Goal: Complete application form

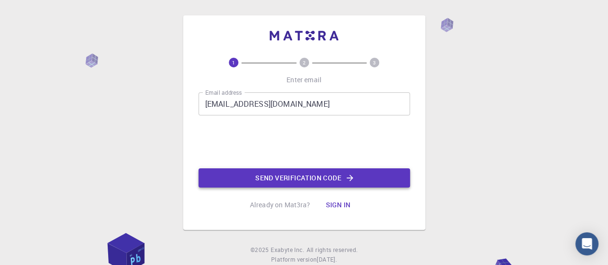
click at [283, 180] on button "Send verification code" at bounding box center [303, 177] width 211 height 19
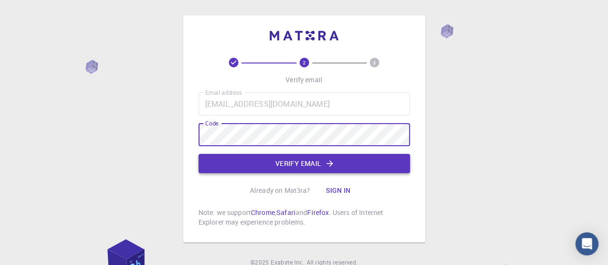
click at [303, 158] on button "Verify email" at bounding box center [303, 163] width 211 height 19
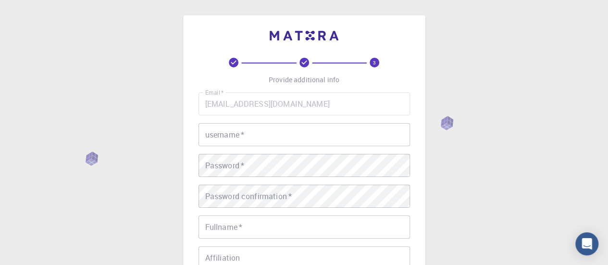
click at [242, 143] on input "username   *" at bounding box center [303, 134] width 211 height 23
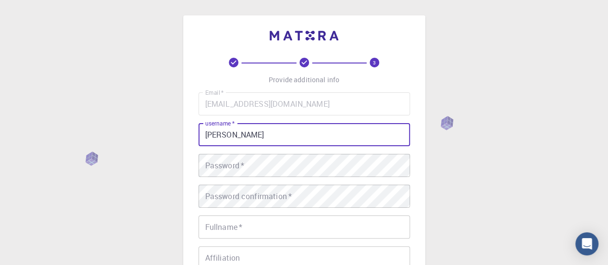
type input "Fredy"
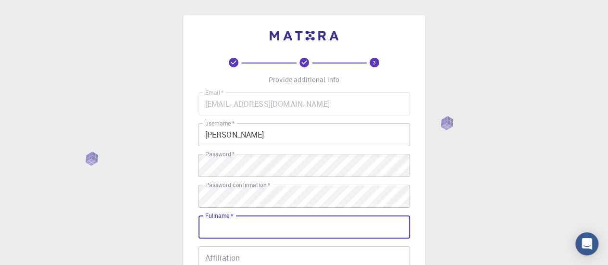
click at [303, 230] on input "Fullname   *" at bounding box center [303, 226] width 211 height 23
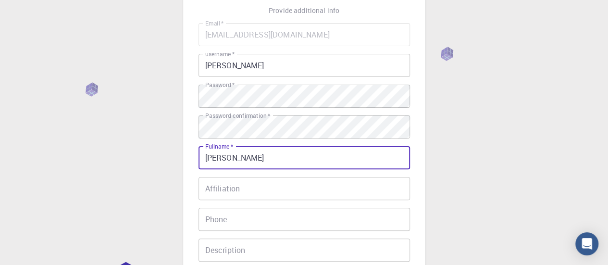
scroll to position [96, 0]
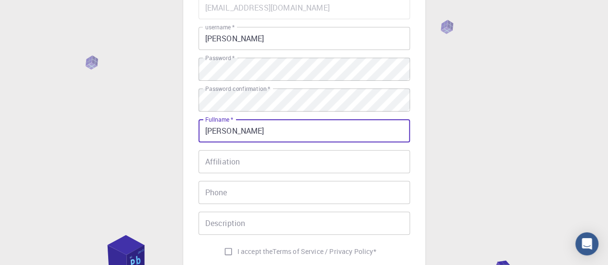
type input "[PERSON_NAME]"
click at [322, 170] on input "Affiliation" at bounding box center [303, 161] width 211 height 23
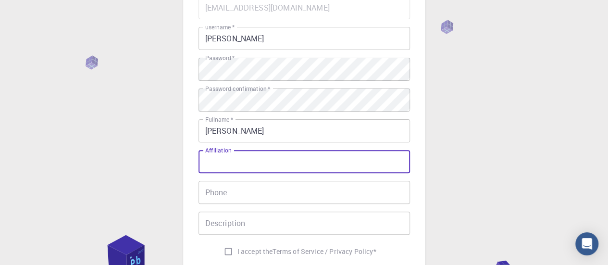
click at [282, 197] on input "Phone" at bounding box center [303, 192] width 211 height 23
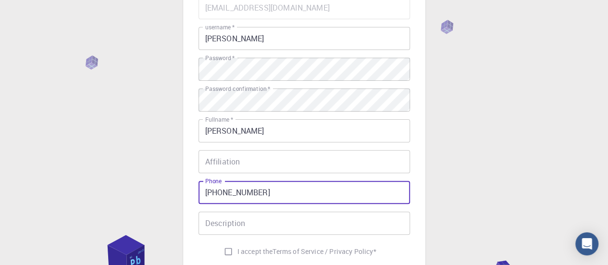
type input "+573152709811"
click at [248, 209] on div "Email   * fredyjohanb@gmail.com Email   * username   * Fredy username   * Passw…" at bounding box center [303, 128] width 211 height 264
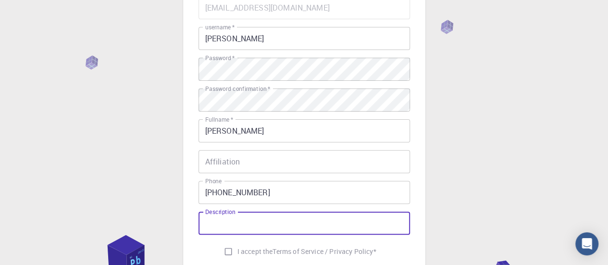
click at [255, 219] on input "Description" at bounding box center [303, 222] width 211 height 23
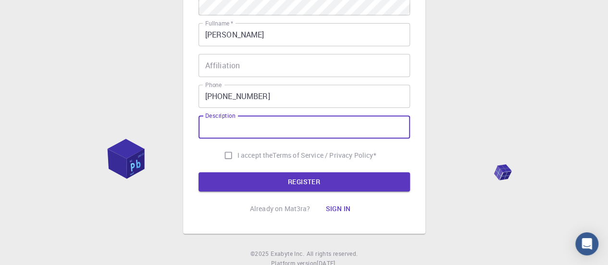
scroll to position [225, 0]
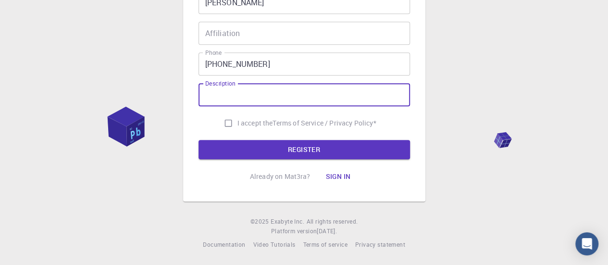
click at [219, 116] on input "I accept the Terms of Service / Privacy Policy *" at bounding box center [228, 123] width 18 height 18
checkbox input "true"
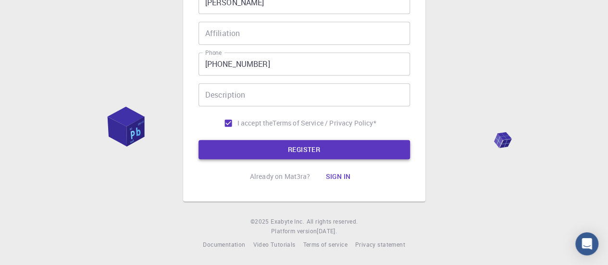
click at [250, 143] on button "REGISTER" at bounding box center [303, 149] width 211 height 19
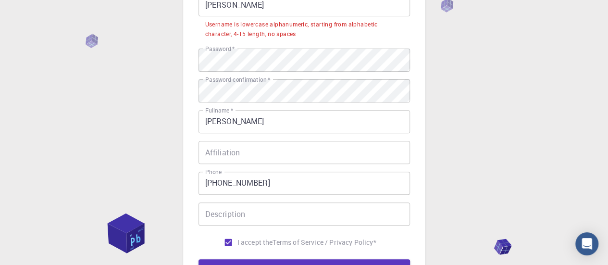
scroll to position [105, 0]
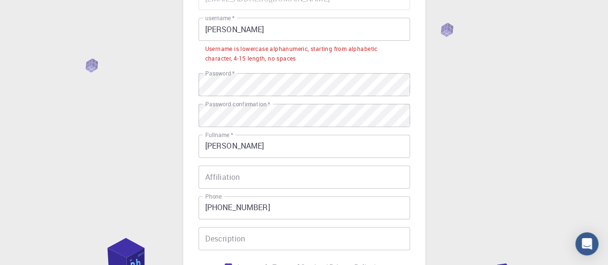
click at [293, 20] on input "Fredy" at bounding box center [303, 29] width 211 height 23
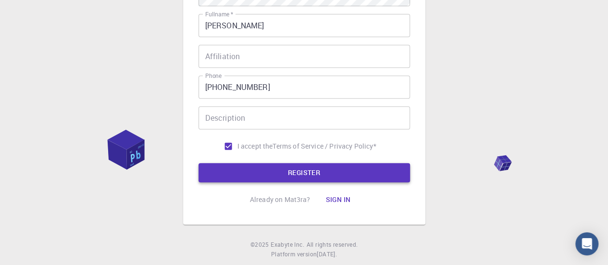
click at [306, 173] on button "REGISTER" at bounding box center [303, 172] width 211 height 19
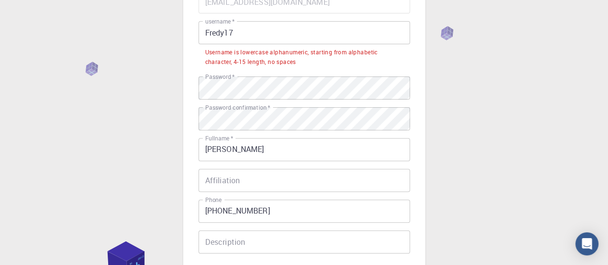
scroll to position [34, 0]
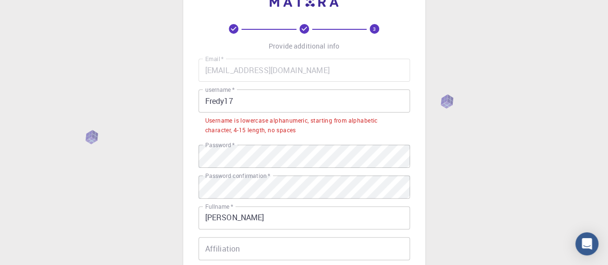
click at [224, 97] on input "Fredy17" at bounding box center [303, 100] width 211 height 23
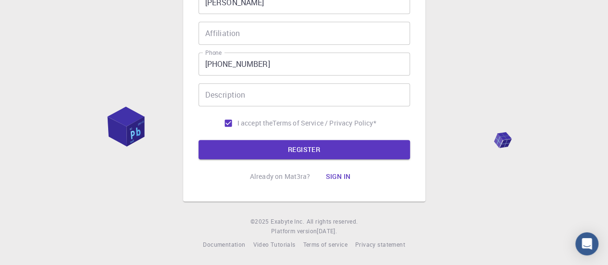
click at [314, 135] on form "Email   * fredyjohanb@gmail.com Email   * username   * Fredybritto17 username  …" at bounding box center [303, 13] width 211 height 291
click at [316, 143] on button "REGISTER" at bounding box center [303, 149] width 211 height 19
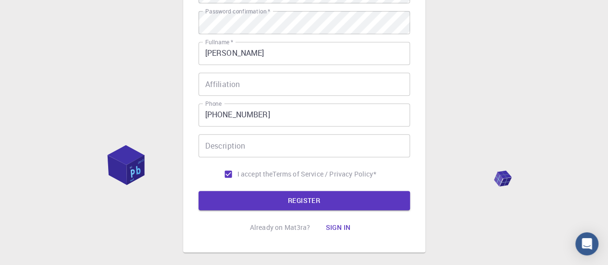
scroll to position [105, 0]
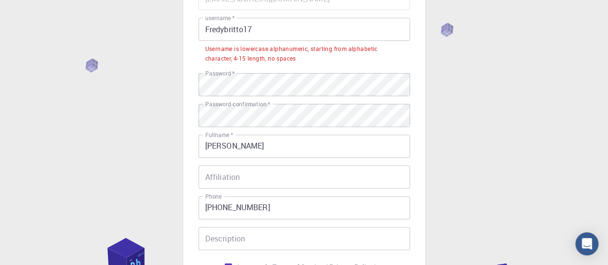
click at [210, 29] on input "Fredybritto17" at bounding box center [303, 29] width 211 height 23
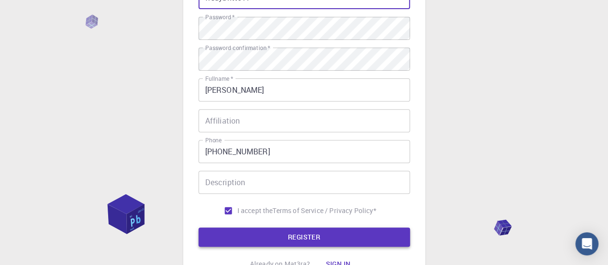
scroll to position [225, 0]
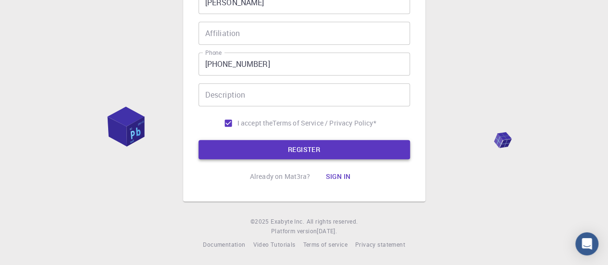
type input "fredybritto17"
click at [304, 155] on button "REGISTER" at bounding box center [303, 149] width 211 height 19
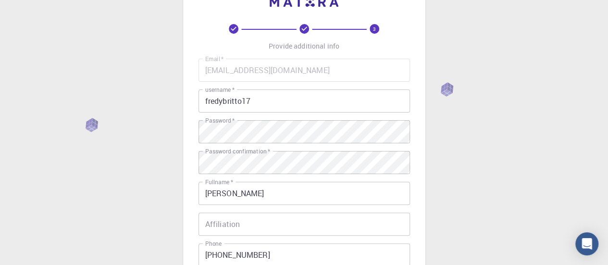
scroll to position [33, 0]
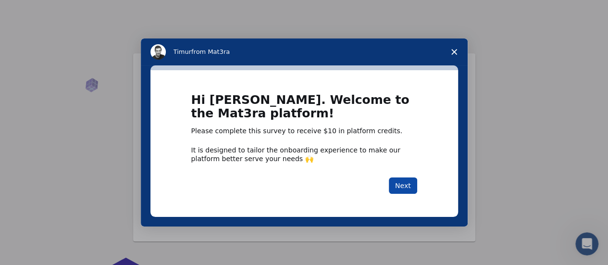
click at [404, 187] on button "Next" at bounding box center [403, 185] width 28 height 16
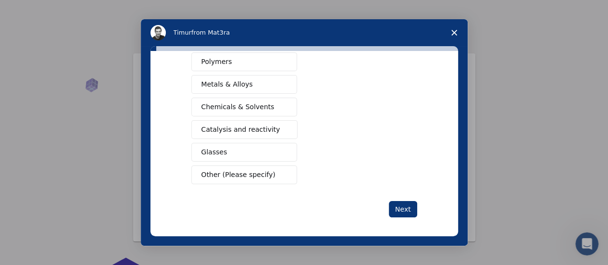
scroll to position [195, 0]
click at [263, 85] on button "Metals & Alloys" at bounding box center [244, 83] width 106 height 19
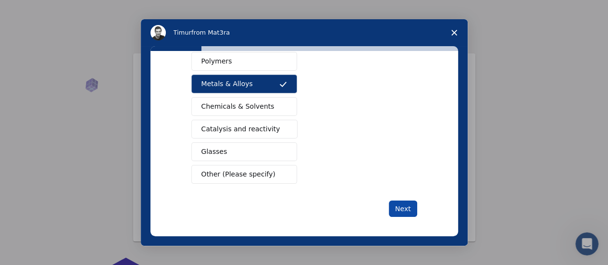
click at [394, 203] on button "Next" at bounding box center [403, 208] width 28 height 16
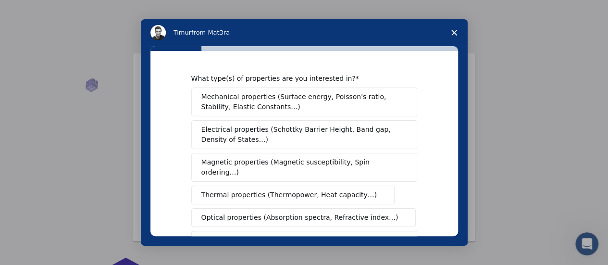
click at [333, 101] on span "Mechanical properties (Surface energy, Poisson's ratio, Stability, Elastic Cons…" at bounding box center [301, 102] width 200 height 20
click at [304, 102] on span "Mechanical properties (Surface energy, Poisson's ratio, Stability, Elastic Cons…" at bounding box center [301, 102] width 200 height 20
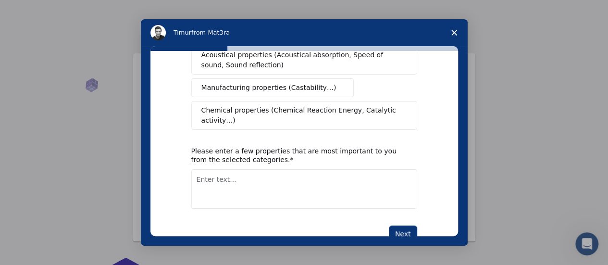
scroll to position [245, 0]
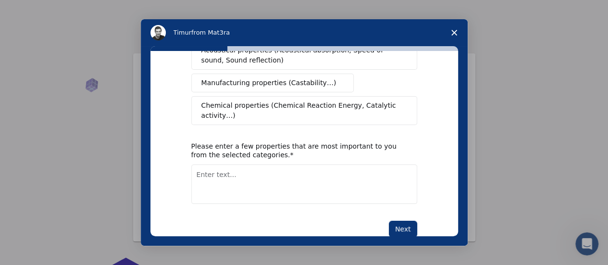
click at [247, 164] on textarea "Enter text..." at bounding box center [304, 183] width 226 height 39
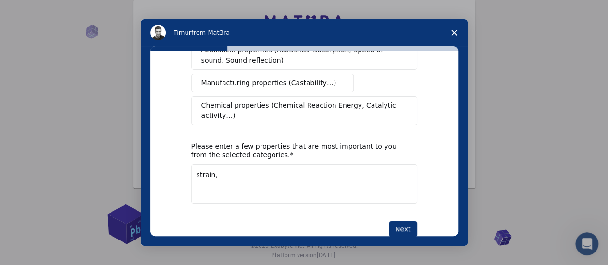
scroll to position [78, 0]
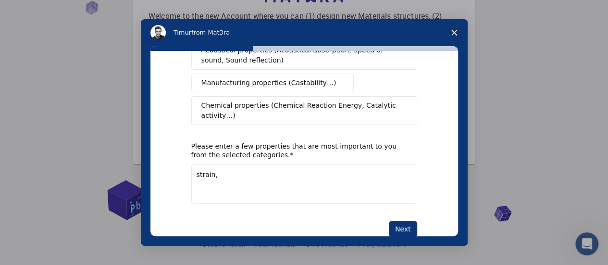
click at [237, 164] on textarea "strain," at bounding box center [304, 183] width 226 height 39
type textarea "strain, hardness"
click at [405, 220] on button "Next" at bounding box center [403, 228] width 28 height 16
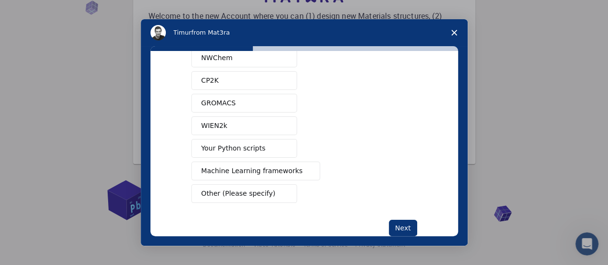
scroll to position [126, 0]
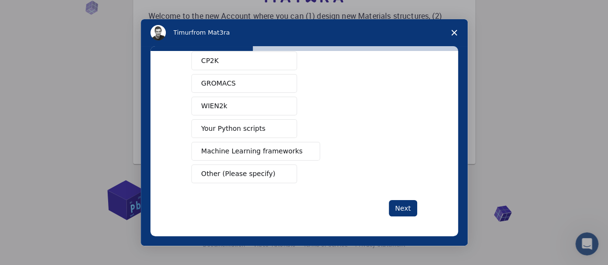
click at [245, 132] on button "Your Python scripts" at bounding box center [244, 128] width 106 height 19
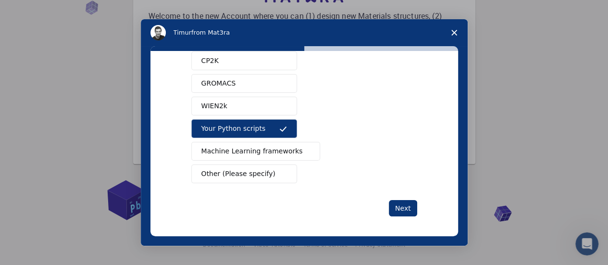
click at [245, 132] on button "Your Python scripts" at bounding box center [244, 128] width 106 height 19
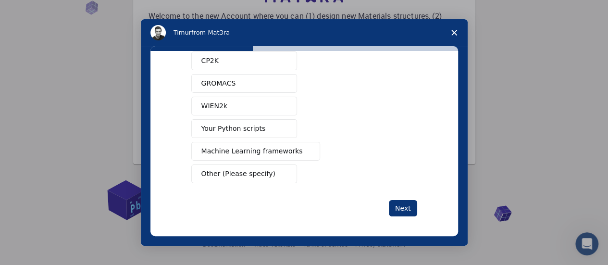
click at [245, 130] on span "Your Python scripts" at bounding box center [233, 128] width 64 height 10
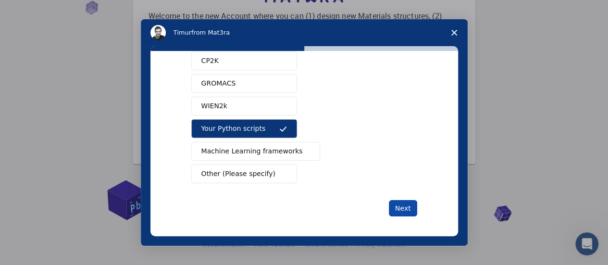
click at [402, 201] on button "Next" at bounding box center [403, 208] width 28 height 16
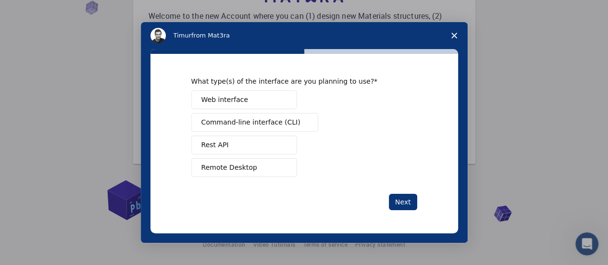
scroll to position [0, 0]
click at [268, 104] on button "Web interface" at bounding box center [244, 99] width 106 height 19
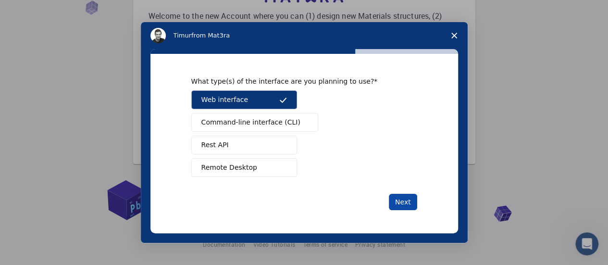
click at [402, 205] on button "Next" at bounding box center [403, 202] width 28 height 16
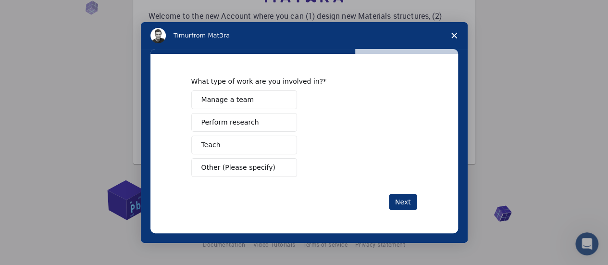
click at [269, 125] on button "Perform research" at bounding box center [244, 122] width 106 height 19
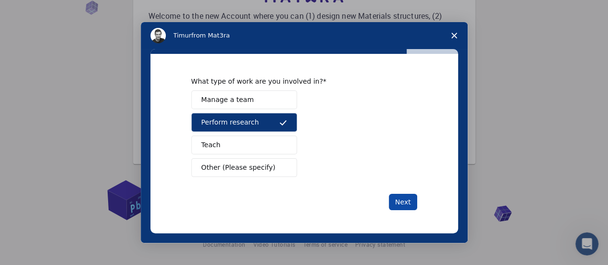
click at [398, 203] on button "Next" at bounding box center [403, 202] width 28 height 16
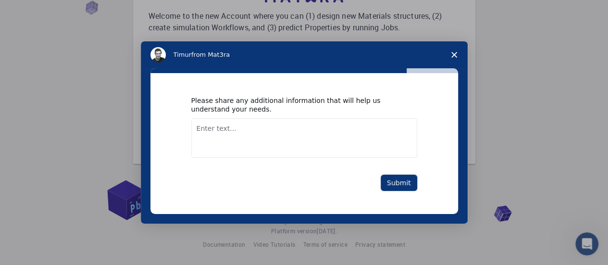
click at [309, 146] on textarea "Enter text..." at bounding box center [304, 137] width 226 height 39
click at [207, 132] on textarea "I'm metalurgical and material engineer, I'm searching" at bounding box center [304, 137] width 226 height 39
click at [314, 128] on textarea "I'm a metalurgical and material engineer, I'm searching" at bounding box center [304, 137] width 226 height 39
click at [380, 127] on textarea "I'm a metalurgical and material engineer student, I'm searching" at bounding box center [304, 137] width 226 height 39
click at [385, 129] on textarea "I'm a metalurgical and material engineer student, I'm searching" at bounding box center [304, 137] width 226 height 39
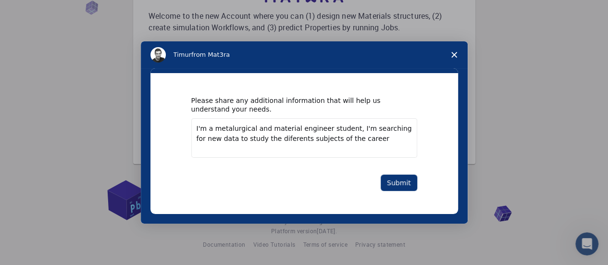
type textarea "I'm a metalurgical and material engineer student, I'm searching for new data to…"
click at [385, 171] on div "Please share any additional information that will help us understand your needs…" at bounding box center [304, 143] width 226 height 95
click at [392, 178] on button "Submit" at bounding box center [398, 182] width 37 height 16
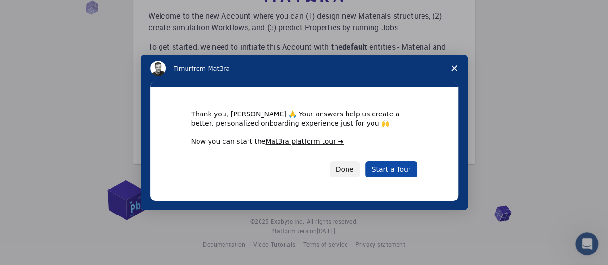
click at [404, 168] on link "Start a Tour" at bounding box center [390, 169] width 51 height 16
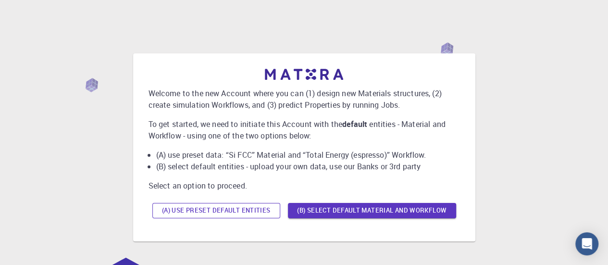
click at [236, 208] on button "(A) Use preset default entities" at bounding box center [216, 210] width 128 height 15
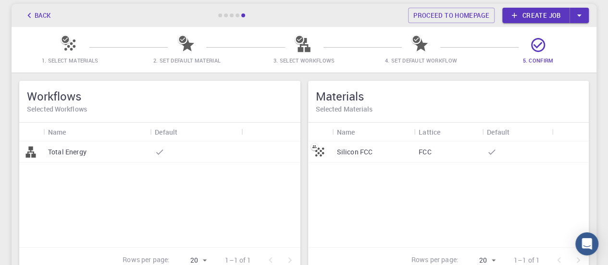
scroll to position [48, 0]
click at [178, 150] on div at bounding box center [195, 151] width 91 height 21
